Goal: Information Seeking & Learning: Learn about a topic

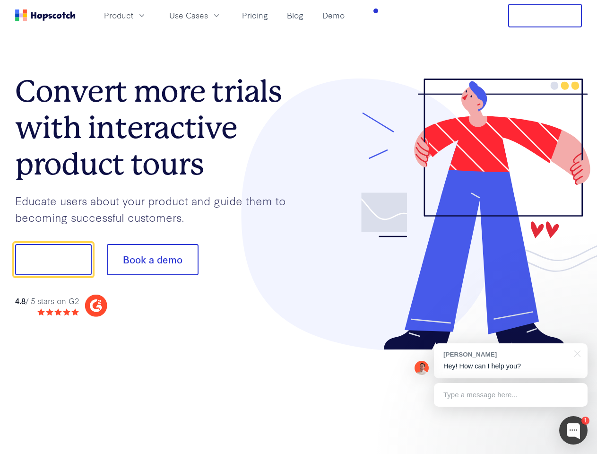
click at [299, 227] on div at bounding box center [440, 214] width 283 height 272
click at [133, 15] on span "Product" at bounding box center [118, 15] width 29 height 12
click at [208, 15] on span "Use Cases" at bounding box center [188, 15] width 39 height 12
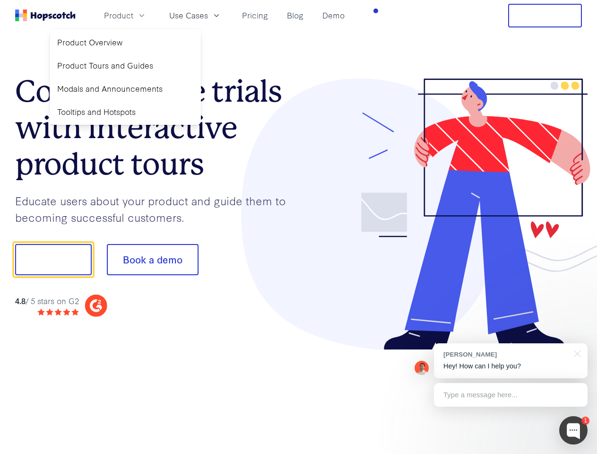
click at [545, 16] on button "Free Trial" at bounding box center [545, 16] width 74 height 24
click at [53, 259] on button "Show me!" at bounding box center [53, 259] width 77 height 31
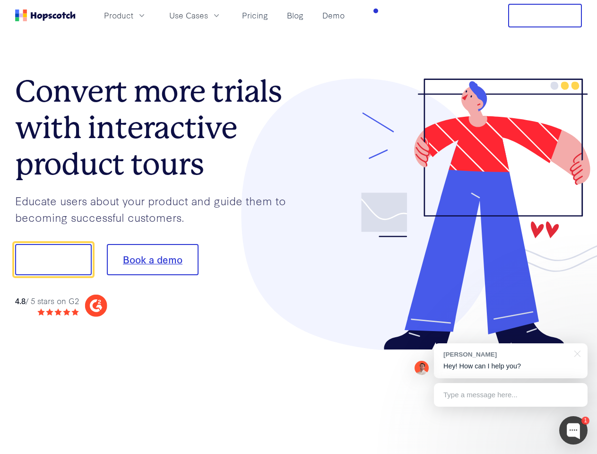
click at [152, 259] on button "Book a demo" at bounding box center [153, 259] width 92 height 31
click at [573, 430] on div at bounding box center [573, 430] width 28 height 28
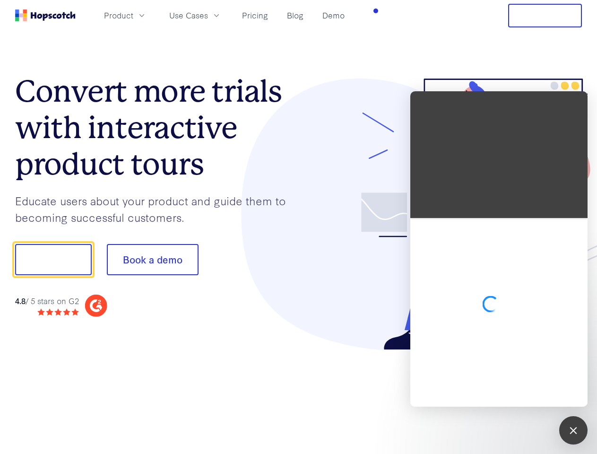
click at [510, 360] on div at bounding box center [498, 248] width 177 height 315
click at [575, 352] on div at bounding box center [498, 312] width 177 height 188
click at [510, 394] on div at bounding box center [498, 312] width 177 height 188
